Goal: Navigation & Orientation: Go to known website

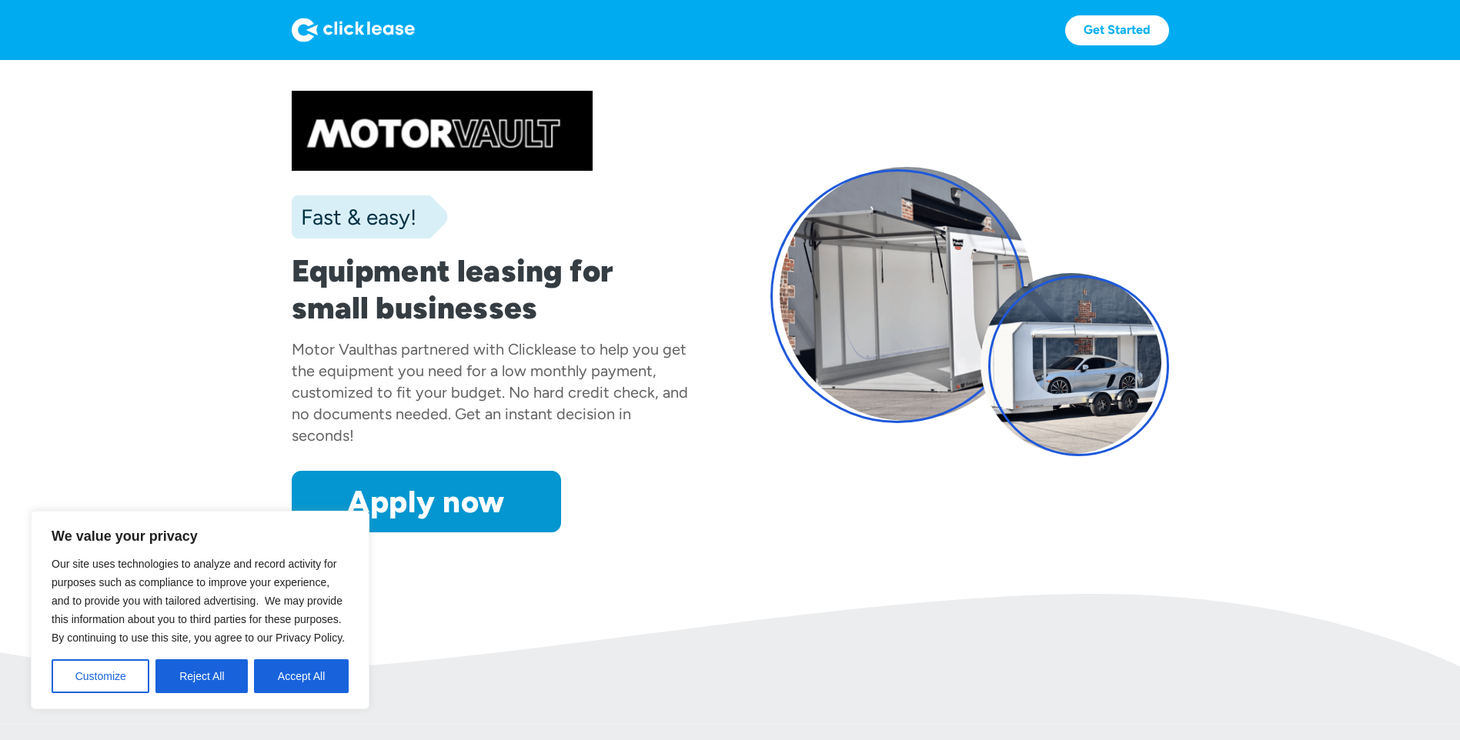
click at [292, 673] on button "Accept All" at bounding box center [301, 676] width 95 height 34
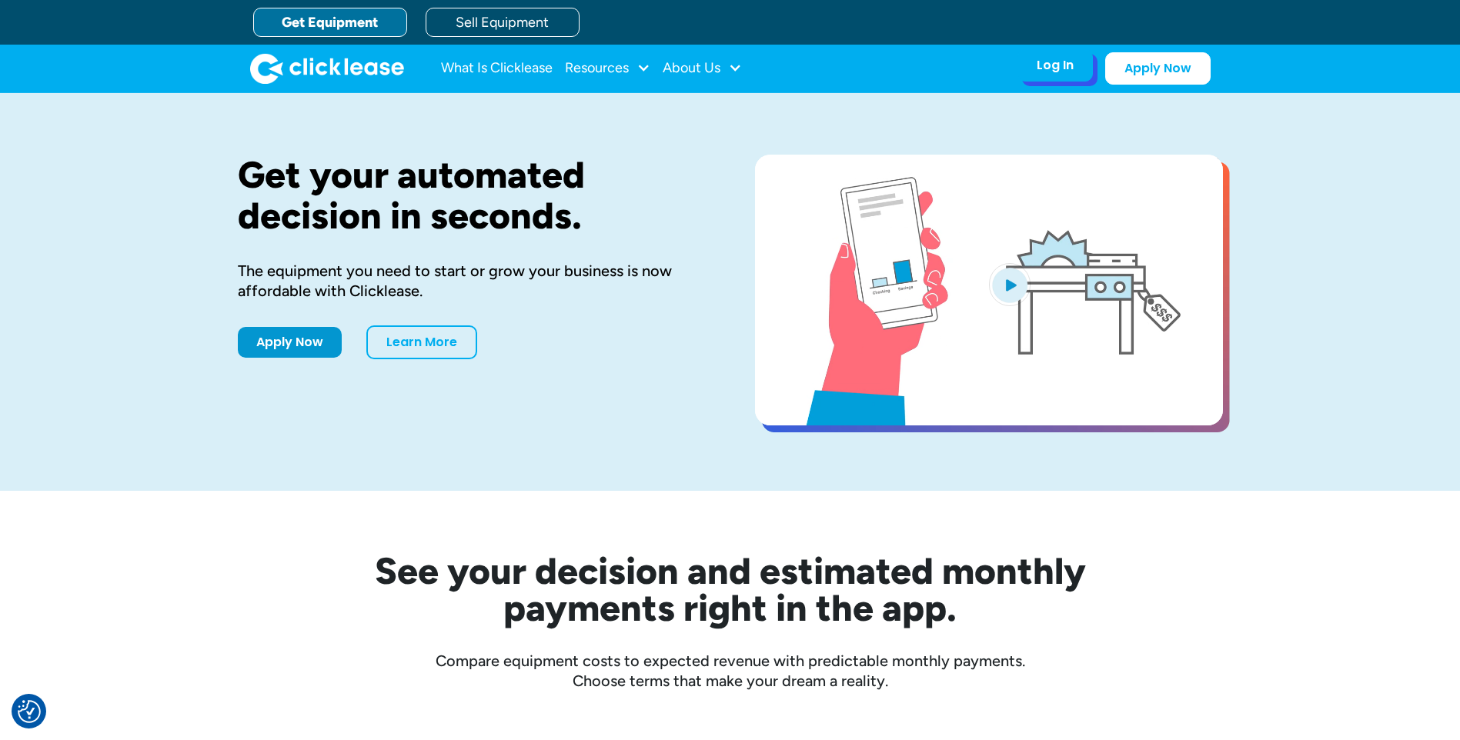
click at [1040, 66] on div "Log In" at bounding box center [1054, 65] width 37 height 15
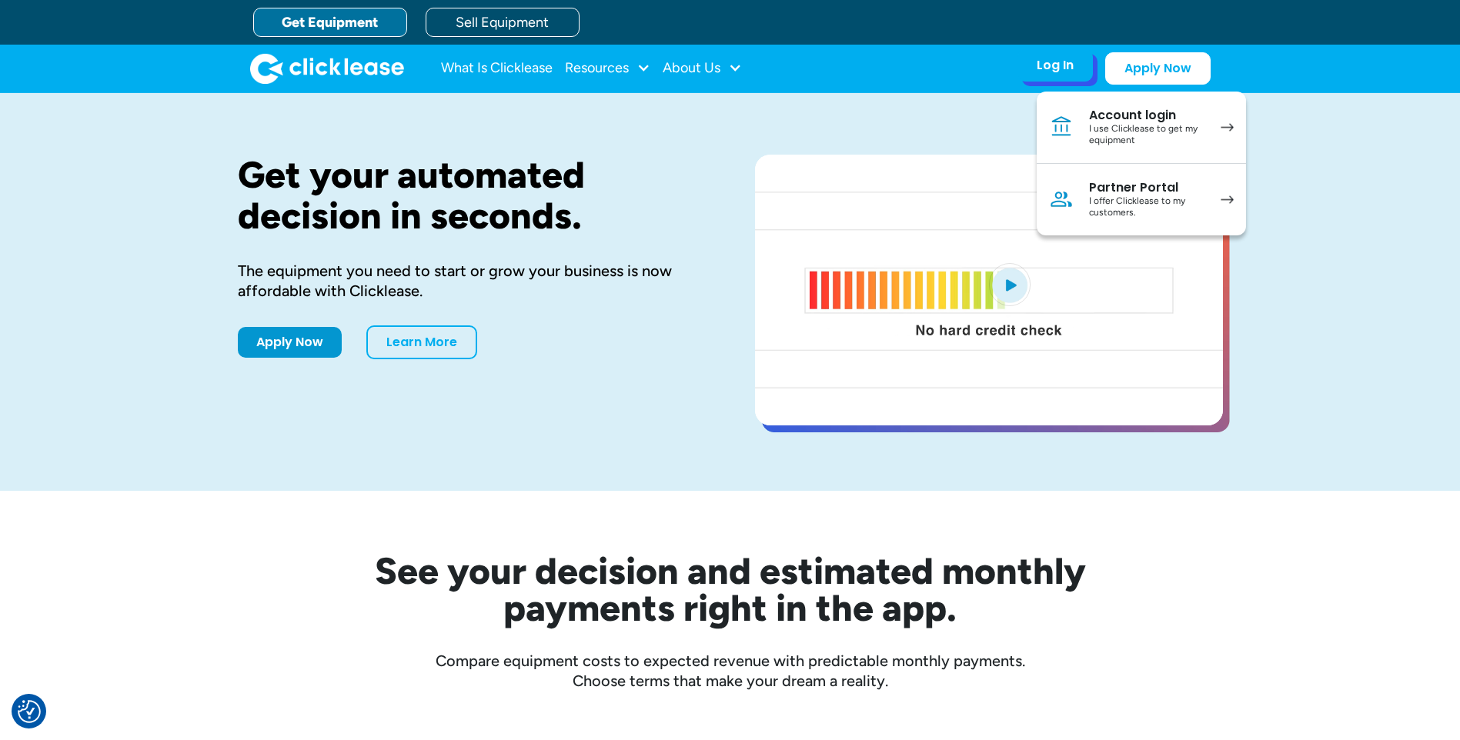
click at [1168, 139] on div "I use Clicklease to get my equipment" at bounding box center [1147, 135] width 116 height 24
